Goal: Information Seeking & Learning: Learn about a topic

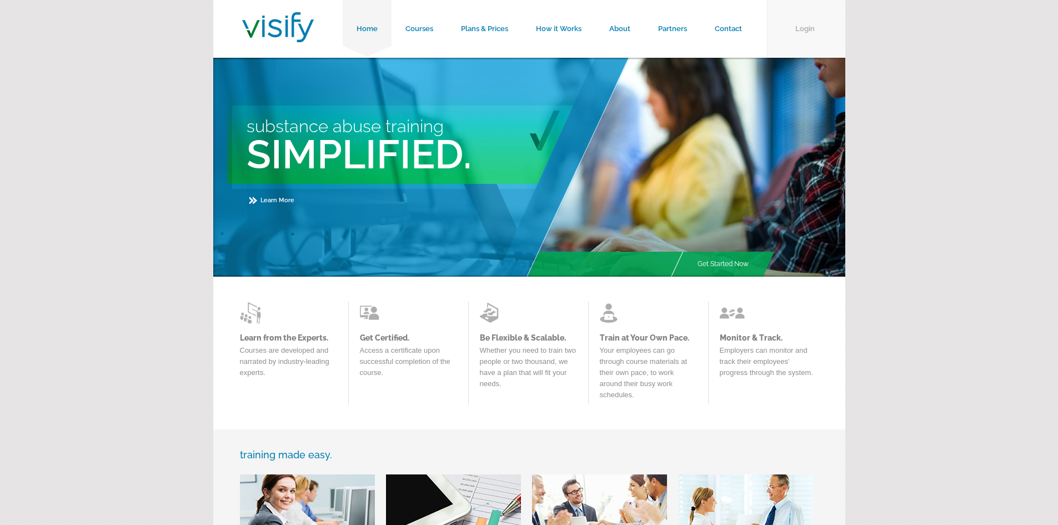
click at [804, 25] on link "Login" at bounding box center [806, 29] width 78 height 58
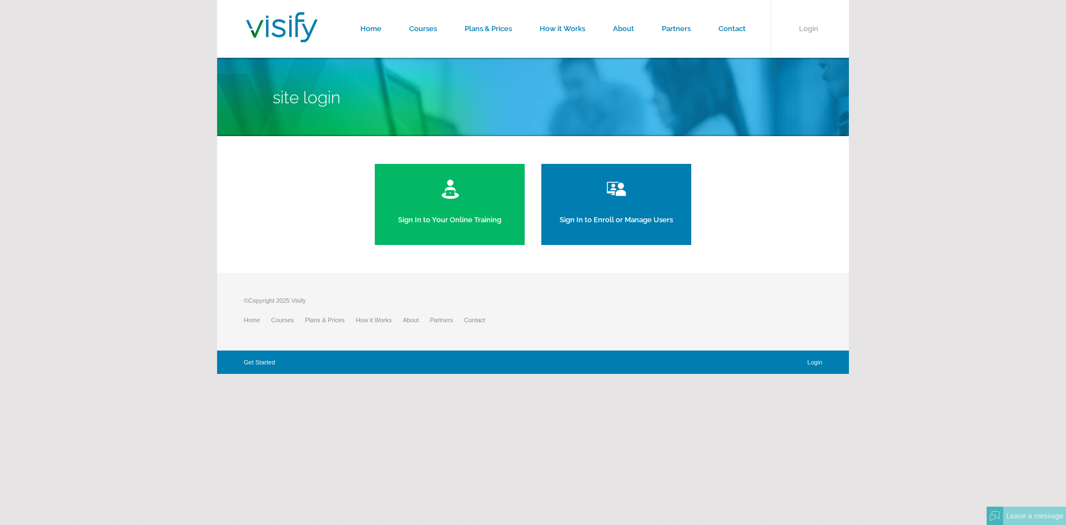
click at [616, 209] on link "Sign In to Enroll or Manage Users" at bounding box center [616, 204] width 150 height 81
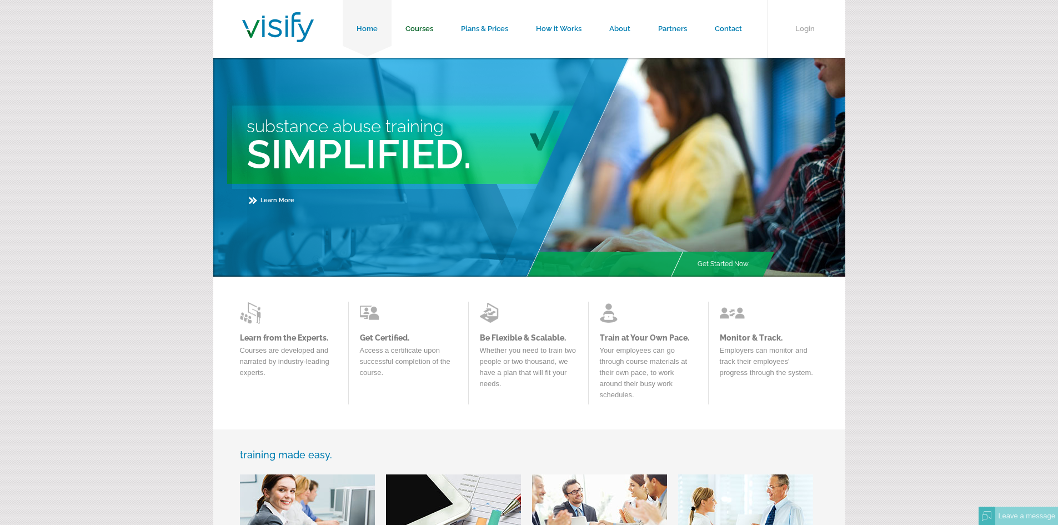
click at [427, 29] on link "Courses" at bounding box center [419, 29] width 56 height 58
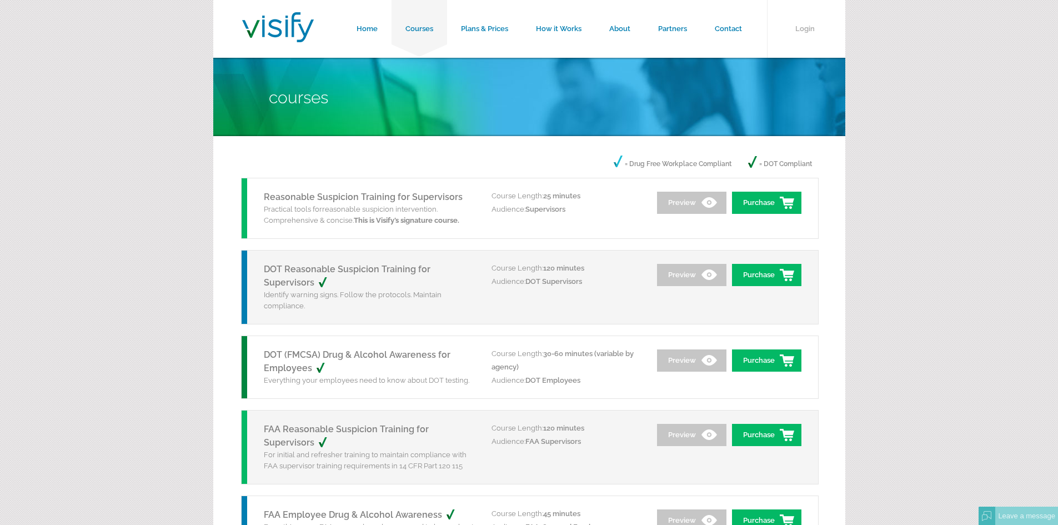
click at [381, 222] on strong "This is Visify’s signature course." at bounding box center [406, 220] width 105 height 8
click at [348, 195] on link "Reasonable Suspicion Training for Supervisors" at bounding box center [363, 197] width 199 height 11
click at [431, 28] on link "Courses" at bounding box center [419, 29] width 56 height 58
click at [364, 24] on link "Home" at bounding box center [367, 29] width 49 height 58
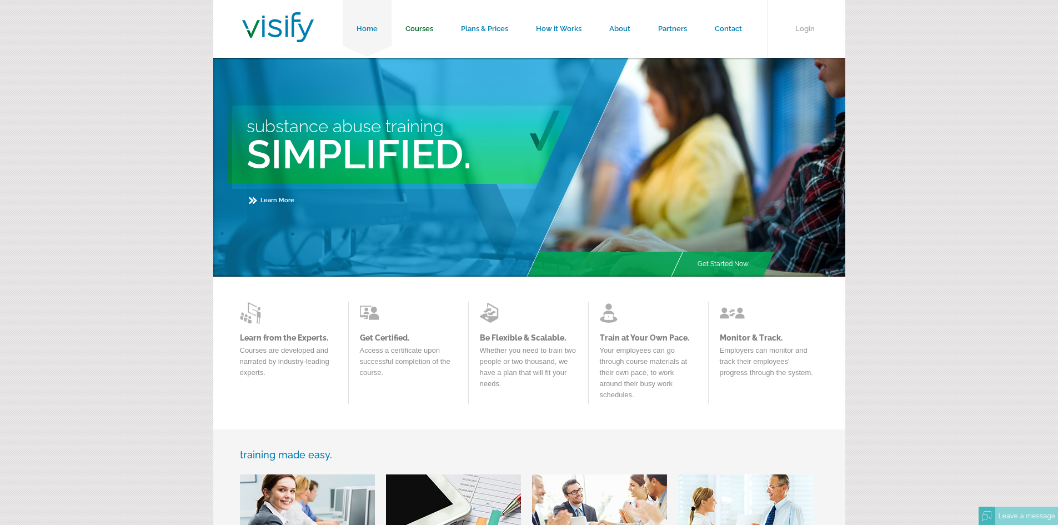
click at [406, 37] on link "Courses" at bounding box center [419, 29] width 56 height 58
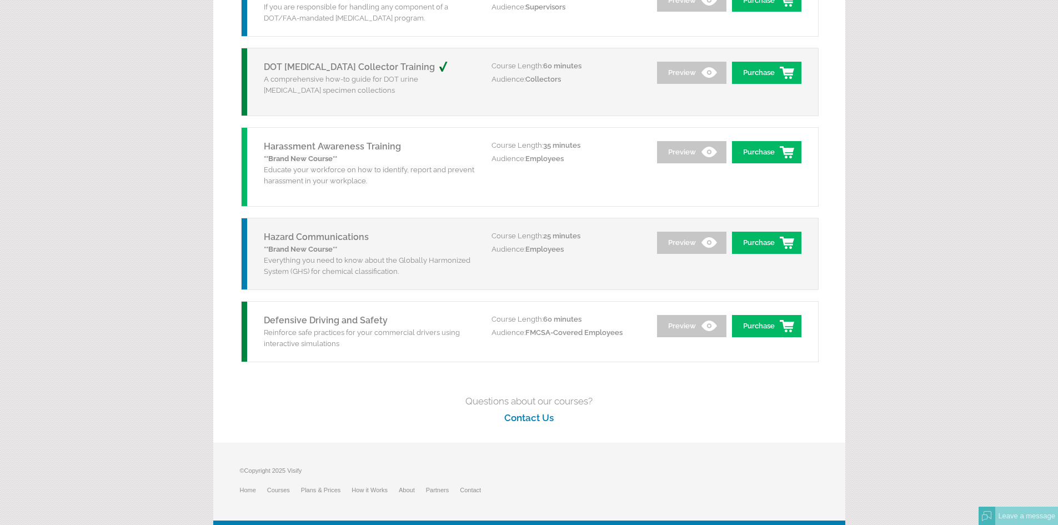
scroll to position [1498, 0]
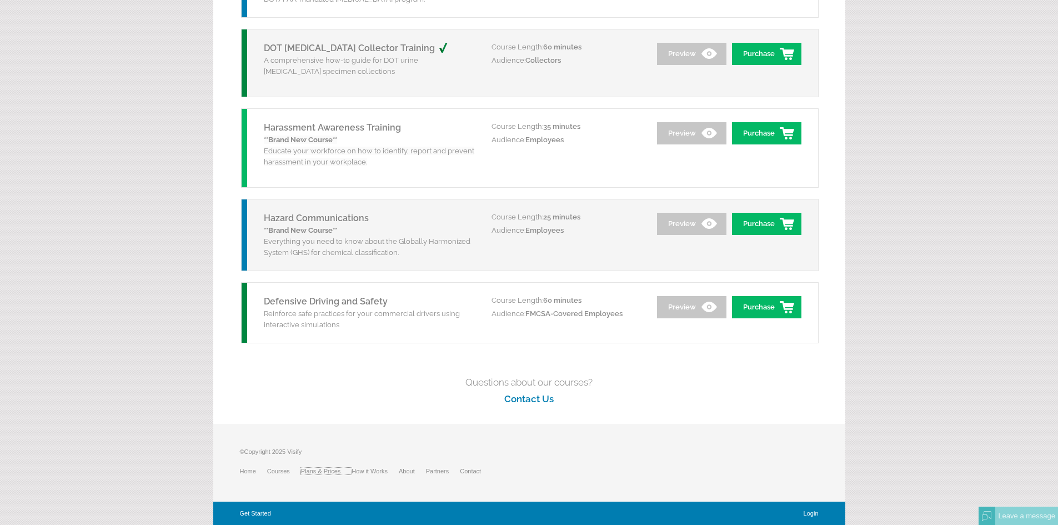
drag, startPoint x: 328, startPoint y: 467, endPoint x: 339, endPoint y: 466, distance: 10.7
click at [329, 467] on link "Plans & Prices" at bounding box center [326, 470] width 51 height 7
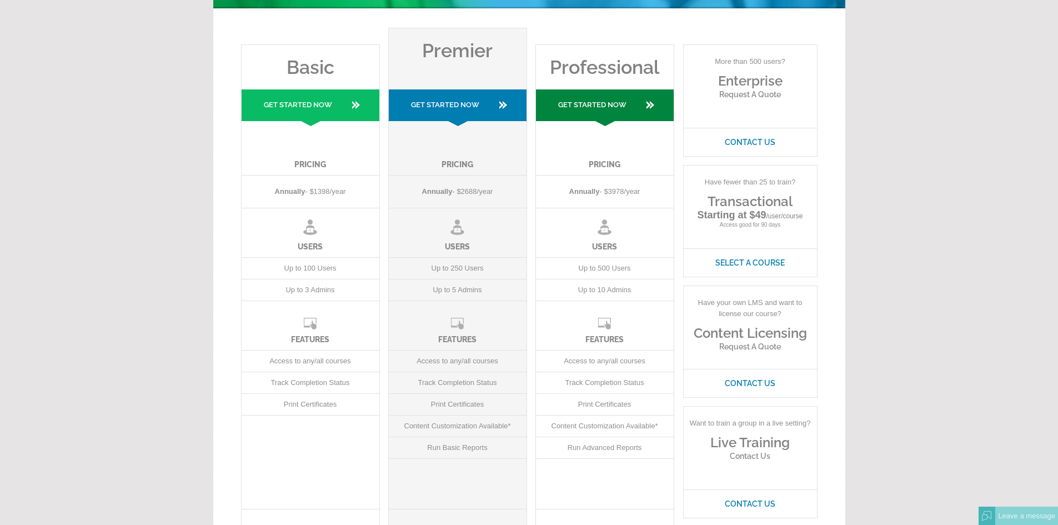
scroll to position [167, 0]
